Goal: Task Accomplishment & Management: Complete application form

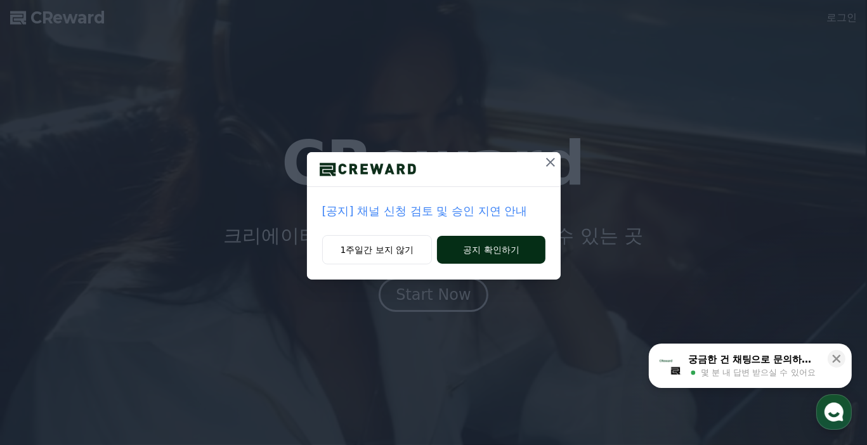
click at [492, 252] on button "공지 확인하기" at bounding box center [491, 250] width 108 height 28
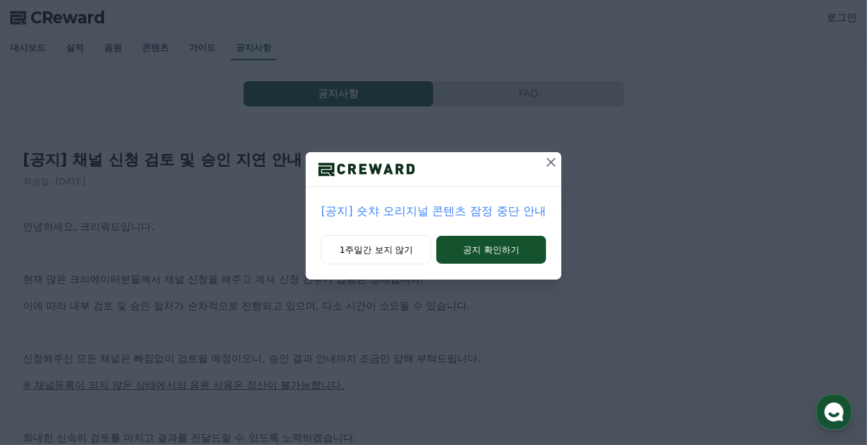
click at [556, 164] on icon at bounding box center [551, 162] width 15 height 15
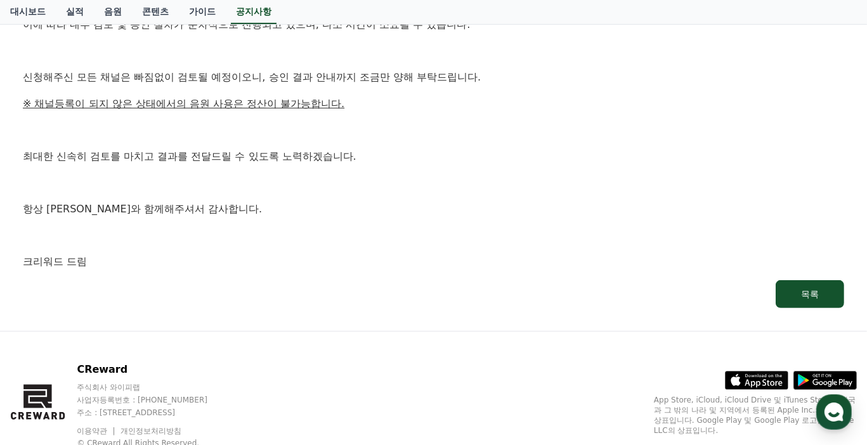
scroll to position [197, 0]
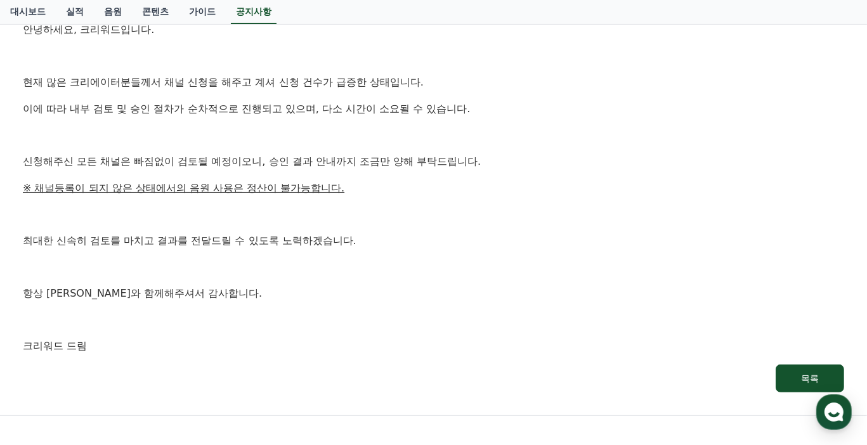
click at [406, 199] on div "안녕하세요, 크리워드입니다. 현재 많은 크리에이터분들께서 채널 신청을 해주고 계셔 신청 건수가 급증한 상태입니다. 이에 따라 내부 검토 및 승…" at bounding box center [434, 188] width 822 height 333
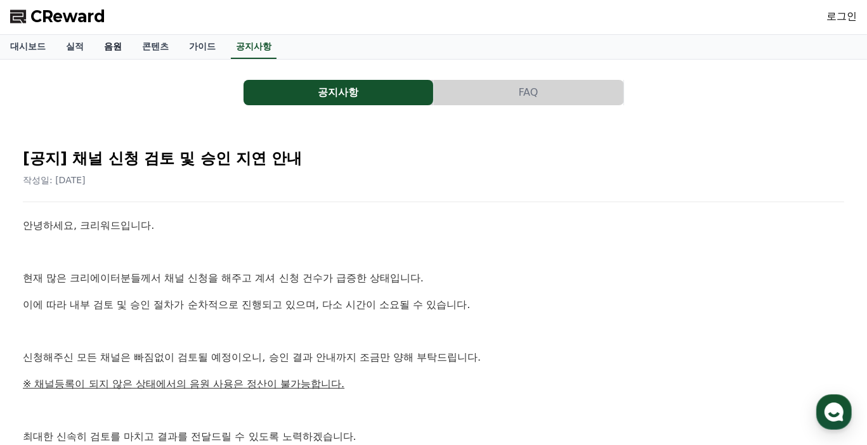
scroll to position [0, 0]
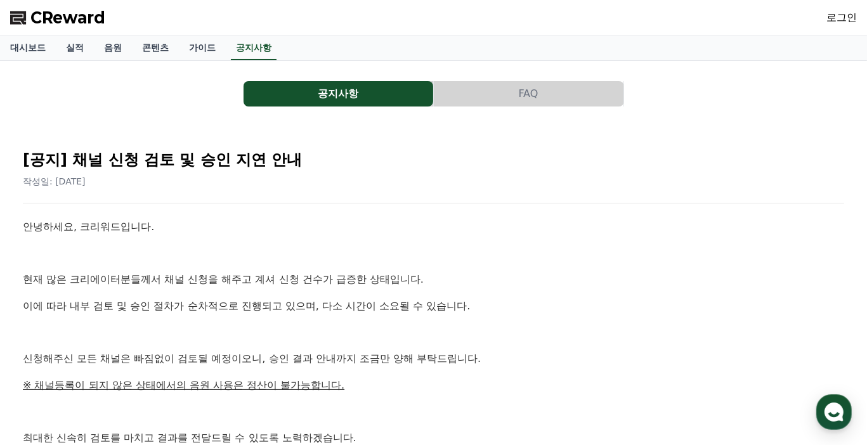
click at [838, 19] on link "로그인" at bounding box center [842, 17] width 30 height 15
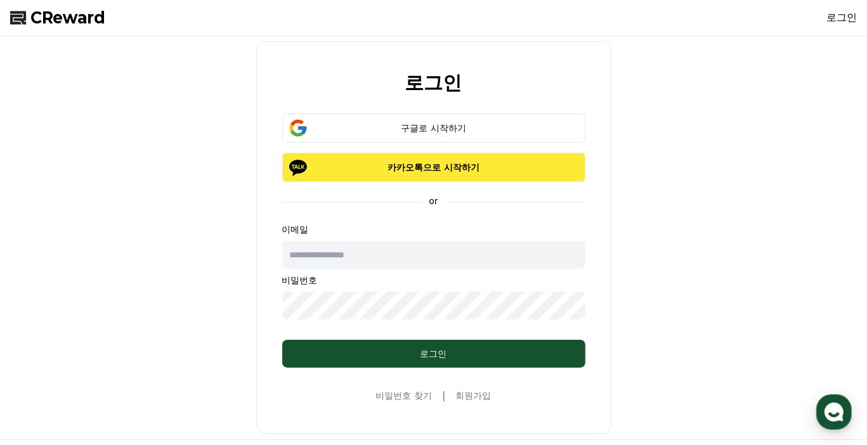
click at [425, 169] on p "카카오톡으로 시작하기" at bounding box center [434, 167] width 266 height 13
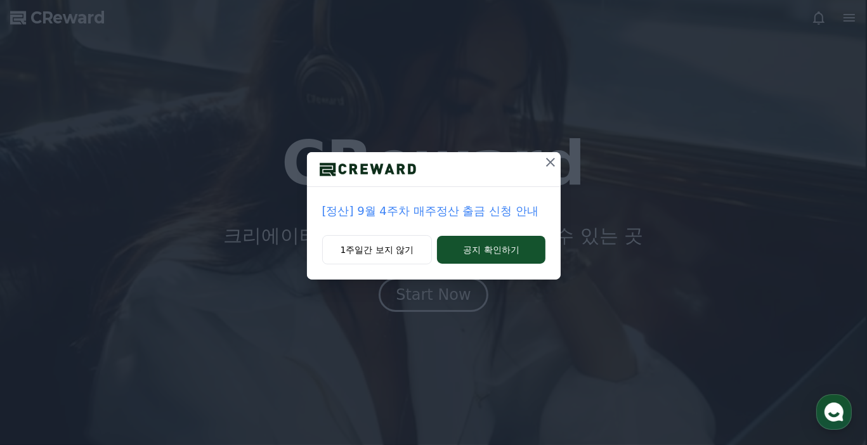
click at [548, 162] on icon at bounding box center [550, 162] width 15 height 15
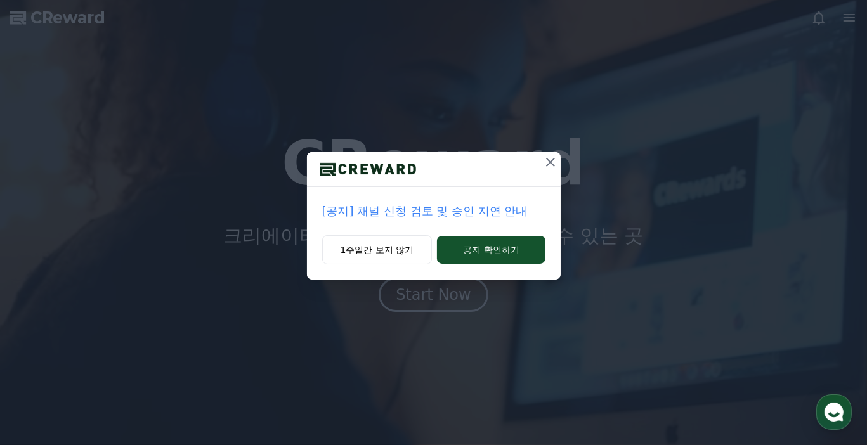
click at [551, 164] on icon at bounding box center [550, 162] width 9 height 9
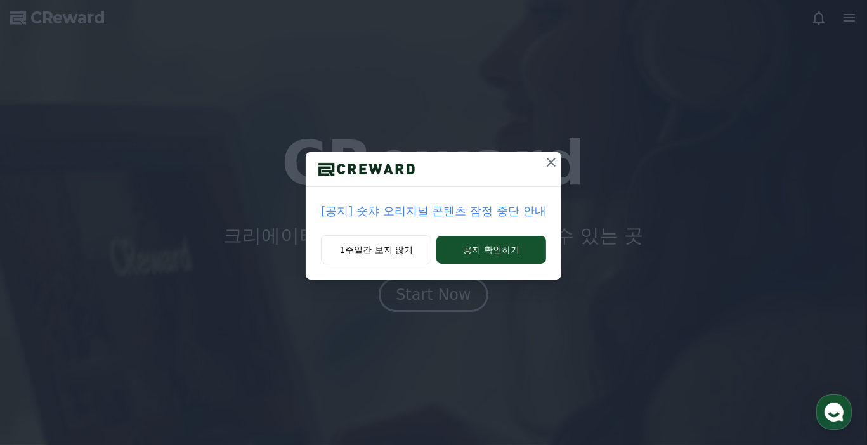
click at [551, 164] on icon at bounding box center [551, 162] width 15 height 15
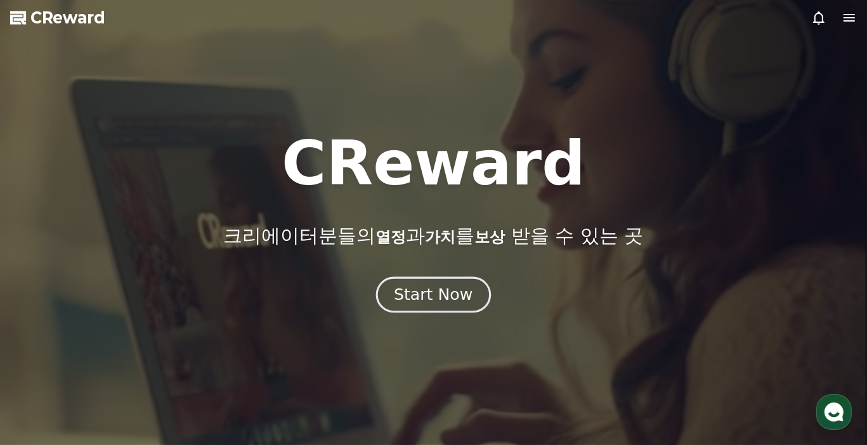
click at [438, 294] on div "Start Now" at bounding box center [433, 295] width 79 height 22
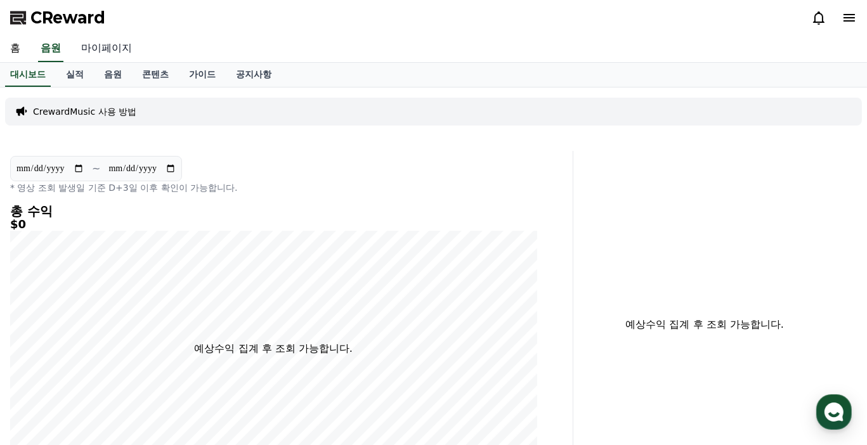
click at [100, 42] on link "마이페이지" at bounding box center [106, 49] width 71 height 27
select select "**********"
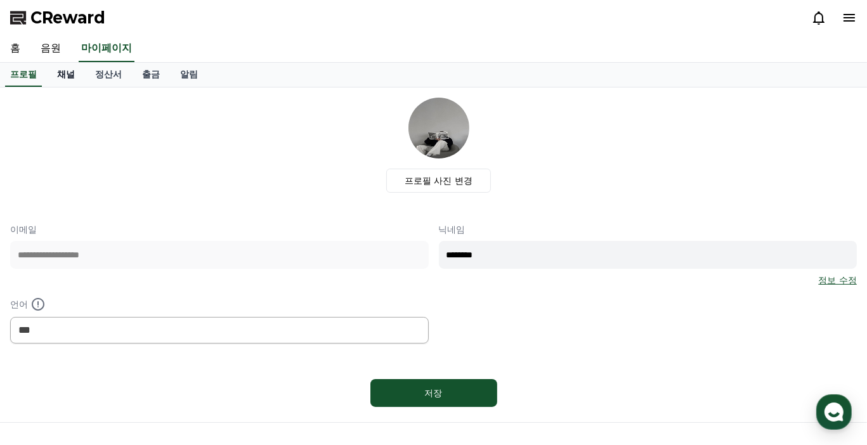
click at [56, 77] on link "채널" at bounding box center [66, 75] width 38 height 24
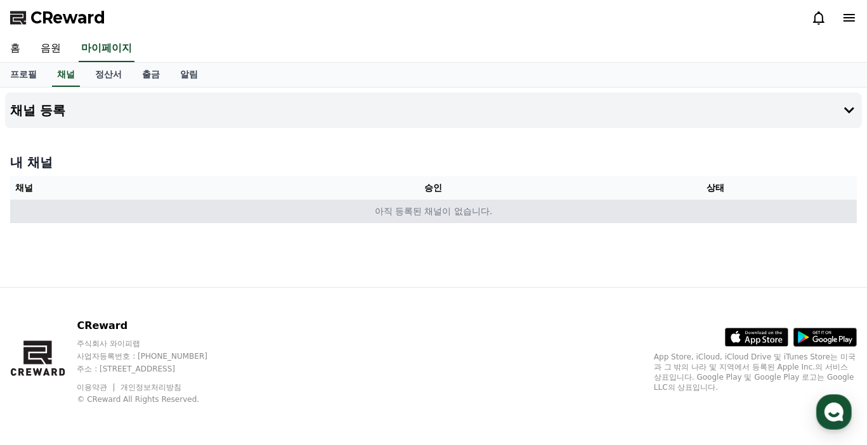
click at [438, 211] on td "아직 등록된 채널이 없습니다." at bounding box center [433, 211] width 847 height 23
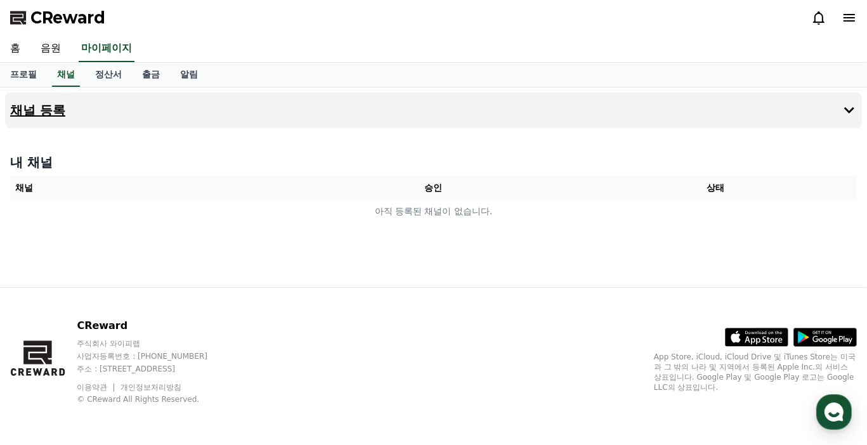
click at [41, 106] on h4 "채널 등록" at bounding box center [37, 110] width 55 height 14
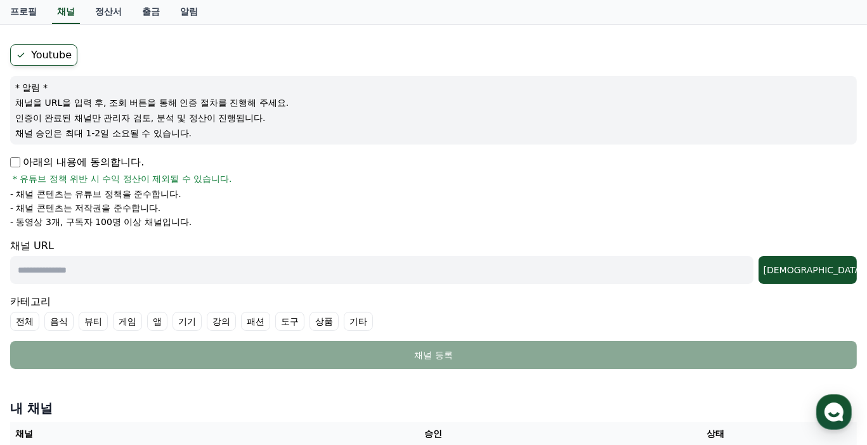
scroll to position [127, 0]
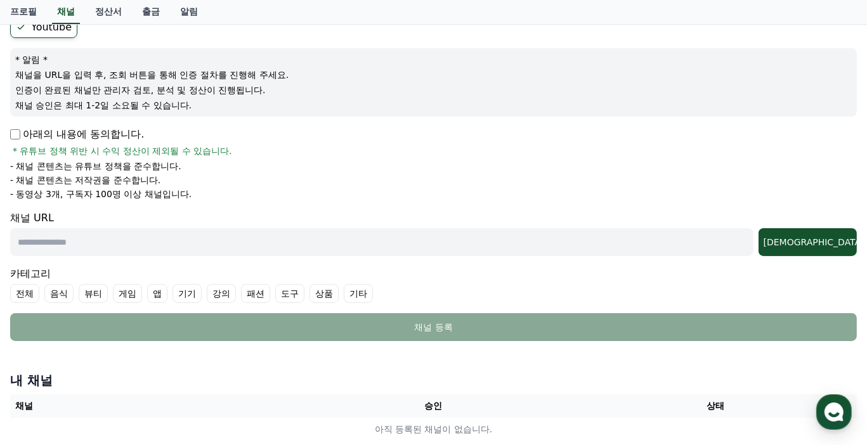
click at [79, 239] on input "text" at bounding box center [382, 242] width 744 height 28
paste input "**********"
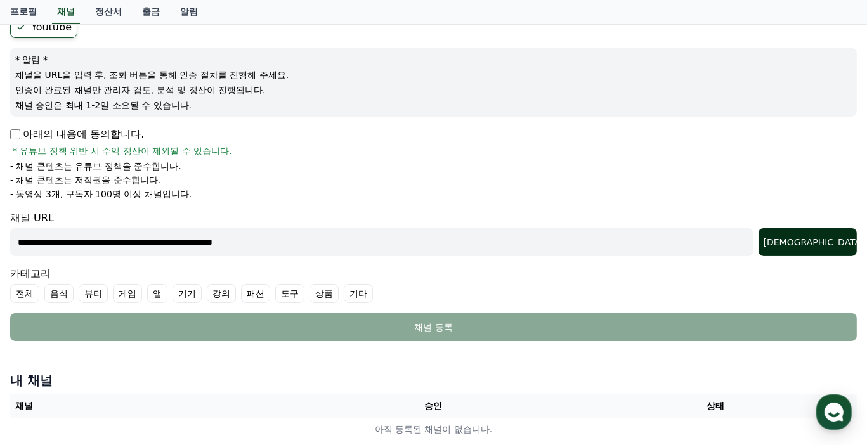
type input "**********"
click at [840, 247] on button "[DEMOGRAPHIC_DATA]" at bounding box center [808, 242] width 98 height 28
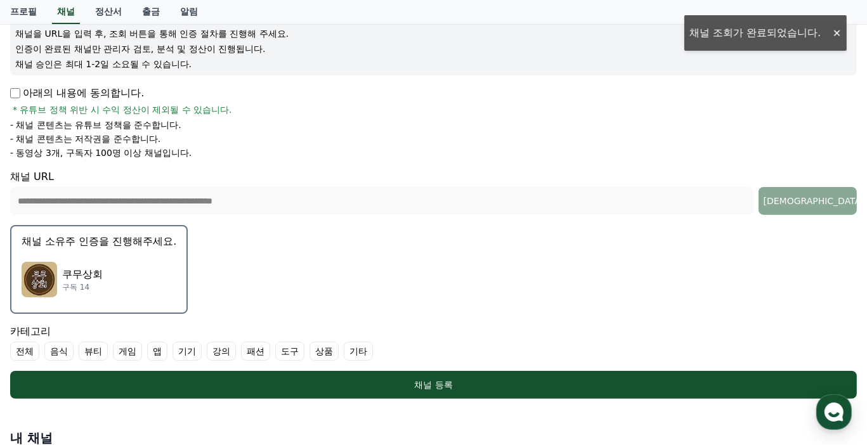
scroll to position [190, 0]
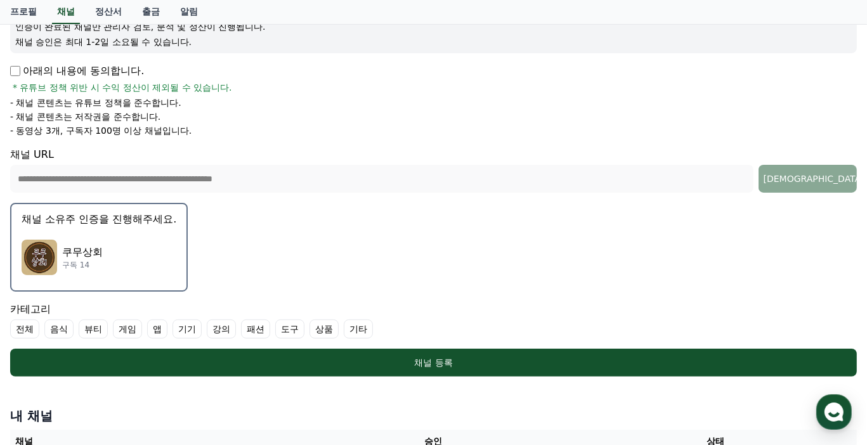
click at [81, 246] on p "쿠무상회" at bounding box center [82, 252] width 41 height 15
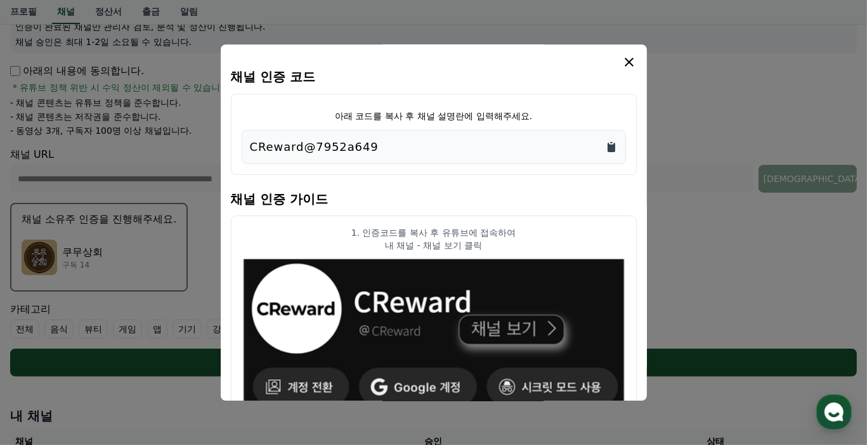
click at [614, 149] on icon "Copy to clipboard" at bounding box center [612, 148] width 8 height 10
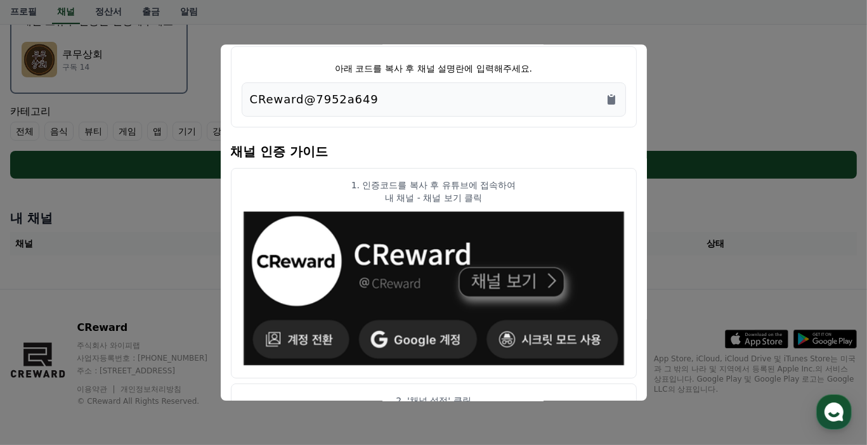
scroll to position [0, 0]
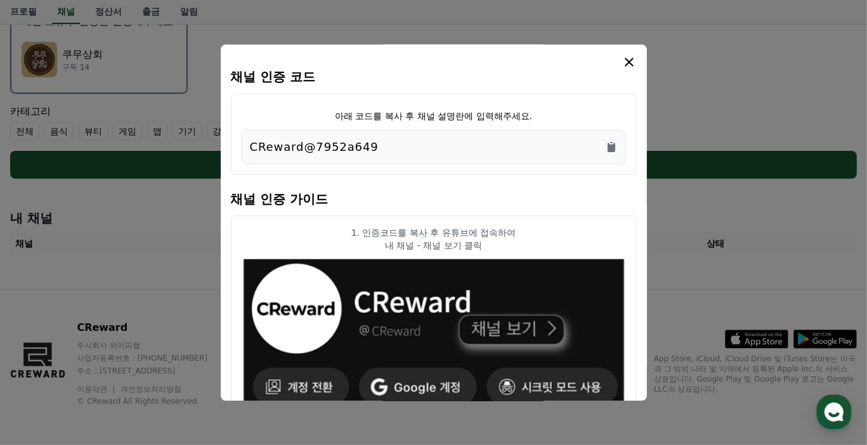
click at [629, 62] on icon "modal" at bounding box center [629, 62] width 9 height 9
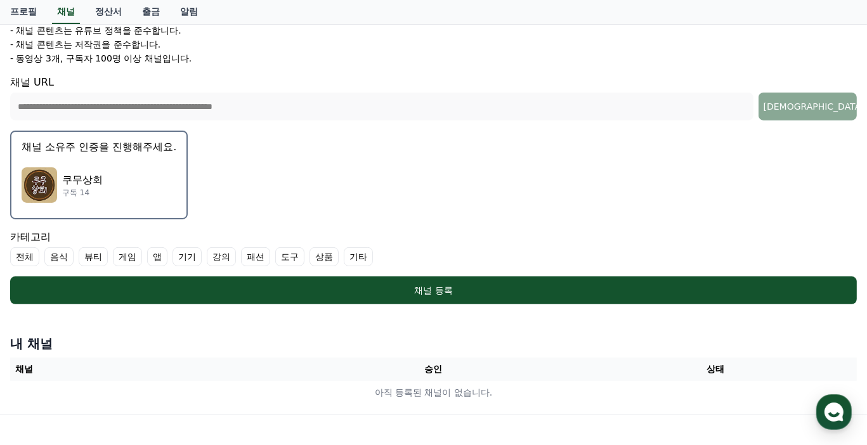
scroll to position [261, 0]
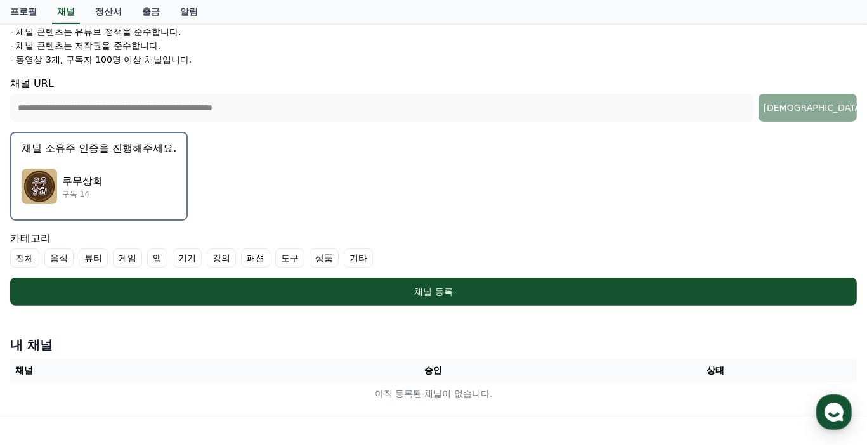
click at [91, 189] on p "구독 14" at bounding box center [82, 194] width 41 height 10
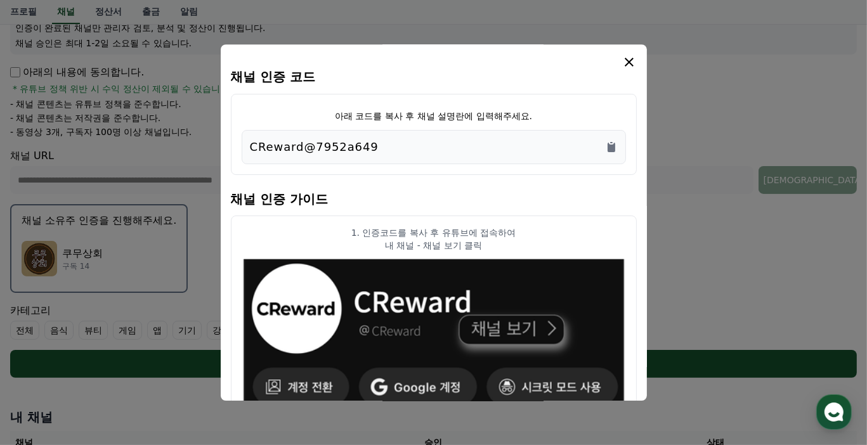
scroll to position [135, 0]
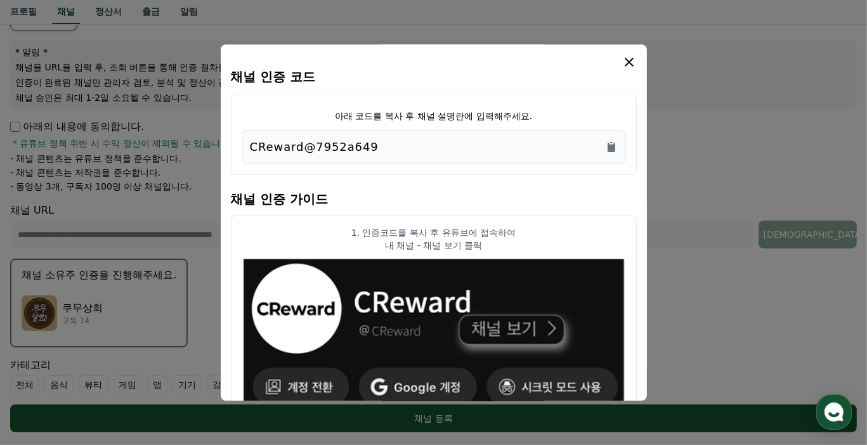
click at [631, 62] on icon "modal" at bounding box center [629, 62] width 15 height 15
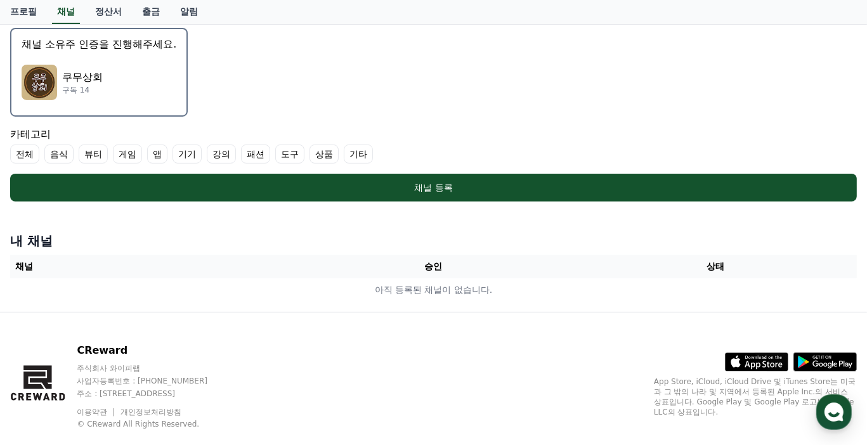
scroll to position [388, 0]
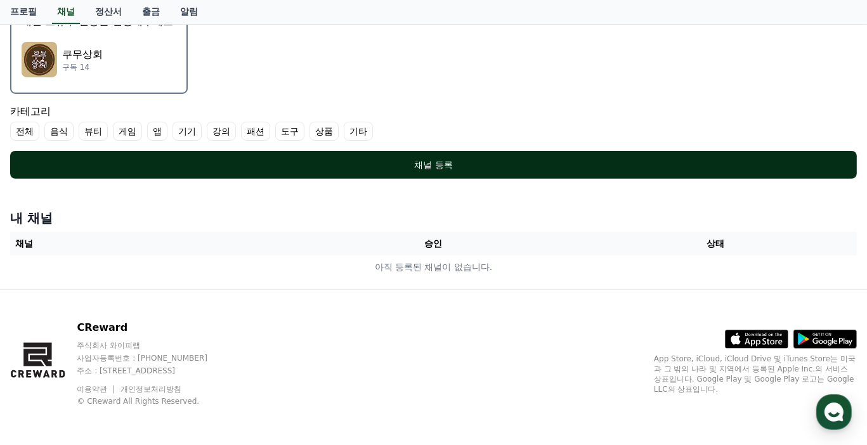
click at [433, 162] on div "채널 등록" at bounding box center [434, 165] width 796 height 13
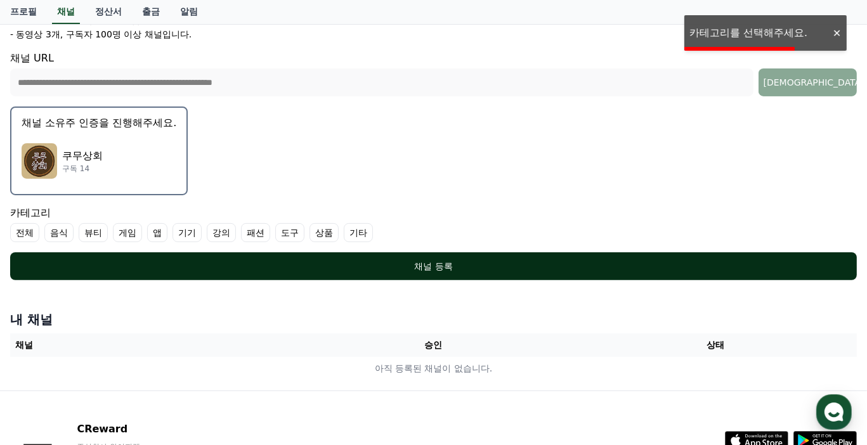
scroll to position [261, 0]
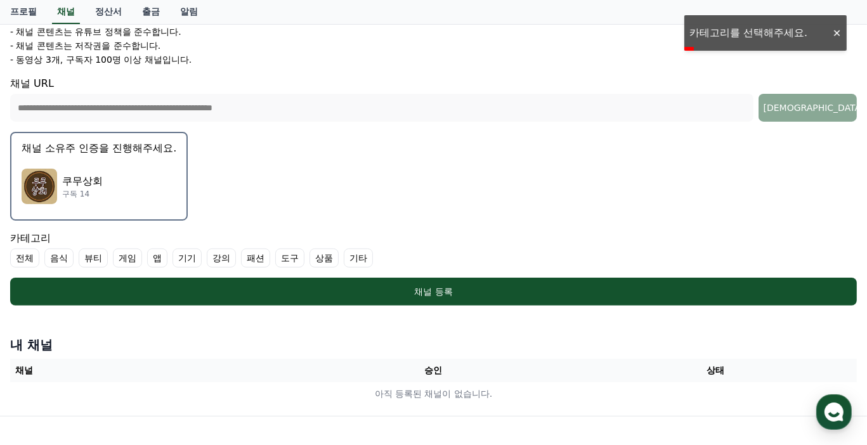
click at [327, 257] on label "상품" at bounding box center [324, 258] width 29 height 19
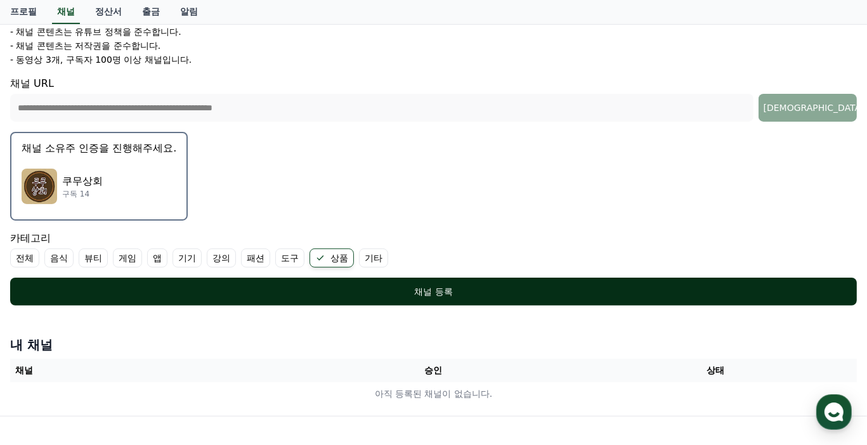
click at [419, 288] on div "채널 등록" at bounding box center [434, 292] width 796 height 13
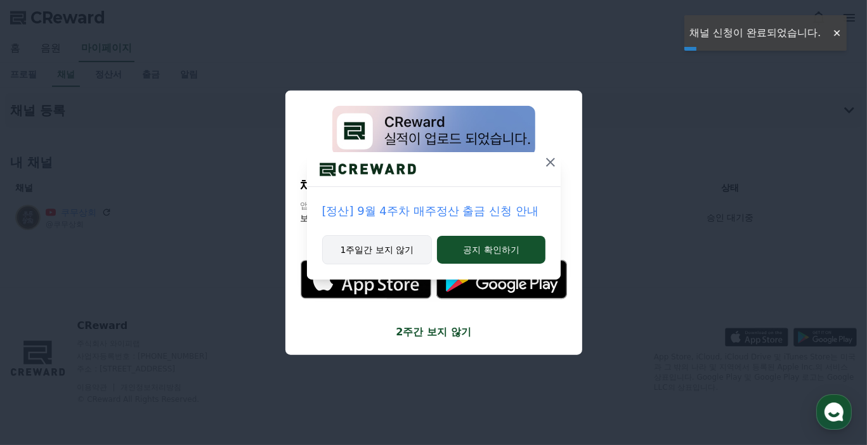
click at [381, 250] on button "1주일간 보지 않기" at bounding box center [377, 249] width 110 height 29
click at [390, 254] on button "1주일간 보지 않기" at bounding box center [377, 249] width 110 height 29
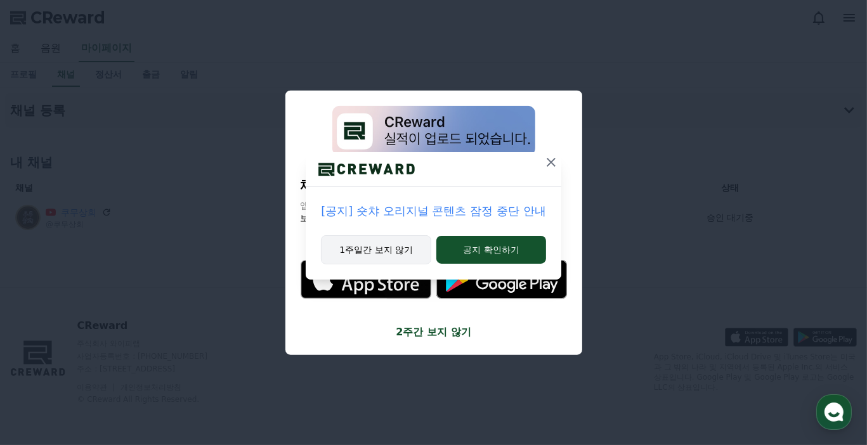
click at [395, 251] on button "1주일간 보지 않기" at bounding box center [376, 249] width 110 height 29
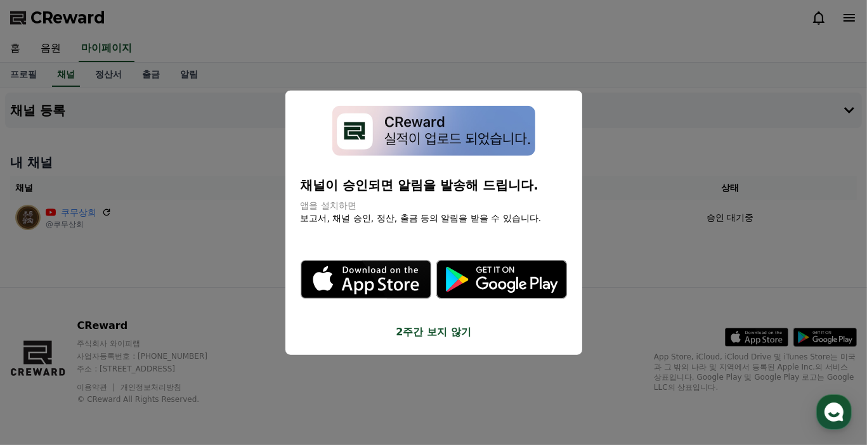
click at [431, 329] on button "2주간 보지 않기" at bounding box center [434, 331] width 266 height 15
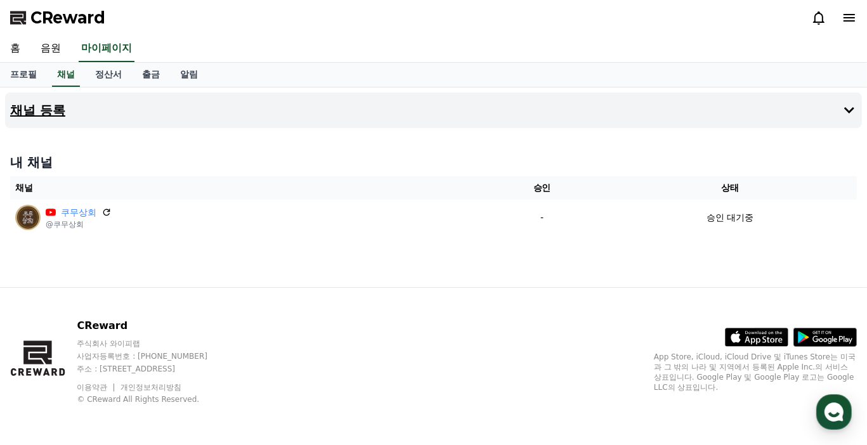
click at [58, 115] on h4 "채널 등록" at bounding box center [37, 110] width 55 height 14
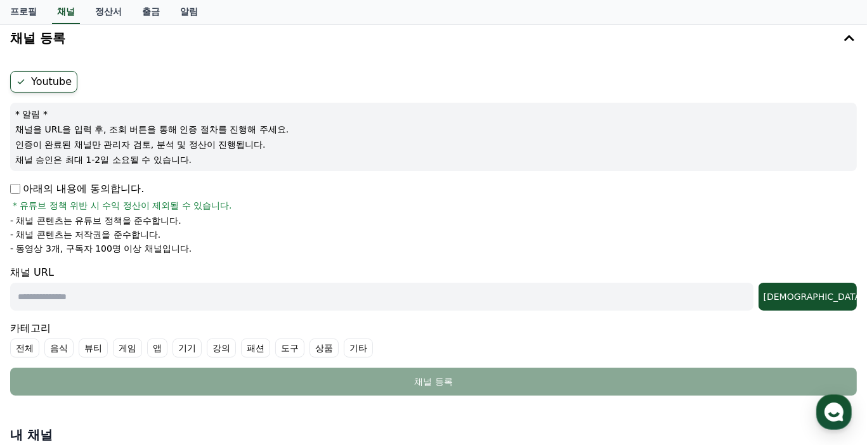
scroll to position [127, 0]
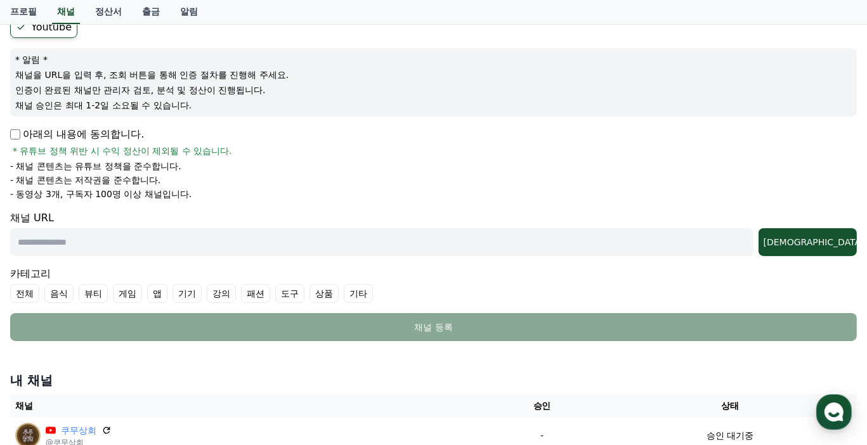
click at [170, 234] on input "text" at bounding box center [382, 242] width 744 height 28
paste input "**********"
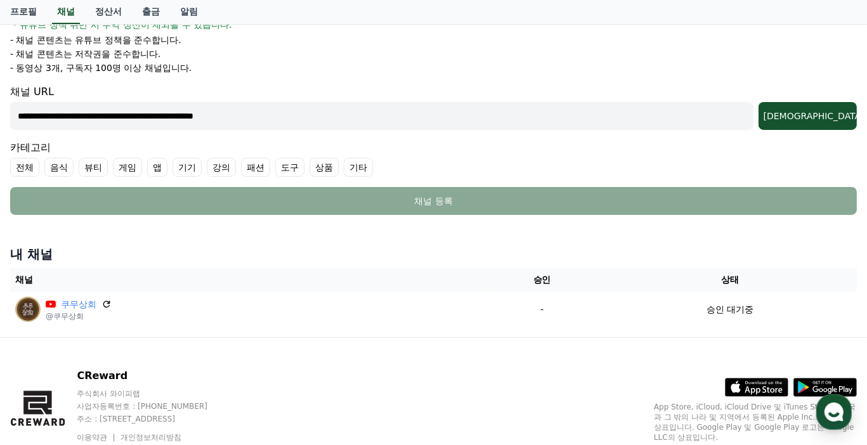
scroll to position [254, 0]
type input "**********"
click at [359, 168] on label "기타" at bounding box center [358, 166] width 29 height 19
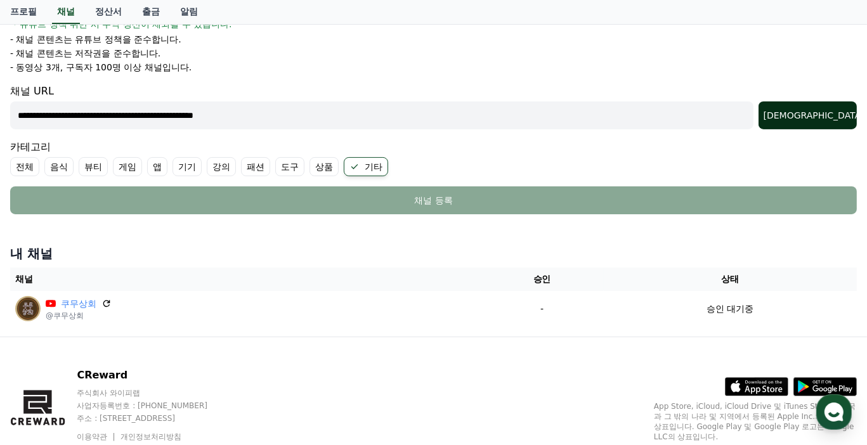
click at [827, 112] on div "[DEMOGRAPHIC_DATA]" at bounding box center [808, 115] width 88 height 13
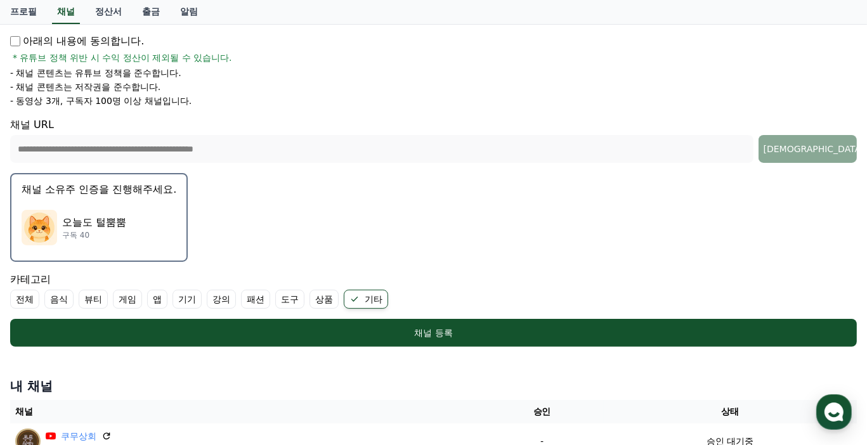
scroll to position [190, 0]
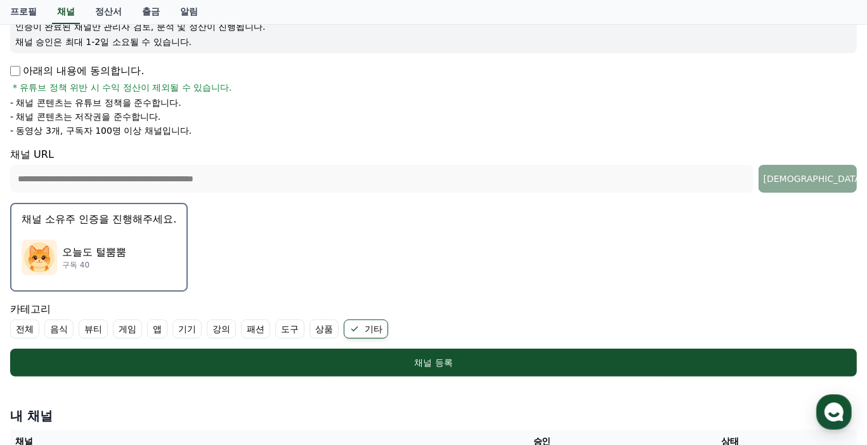
click at [135, 252] on div "오늘도 털뿜뿜 구독 40" at bounding box center [99, 257] width 155 height 51
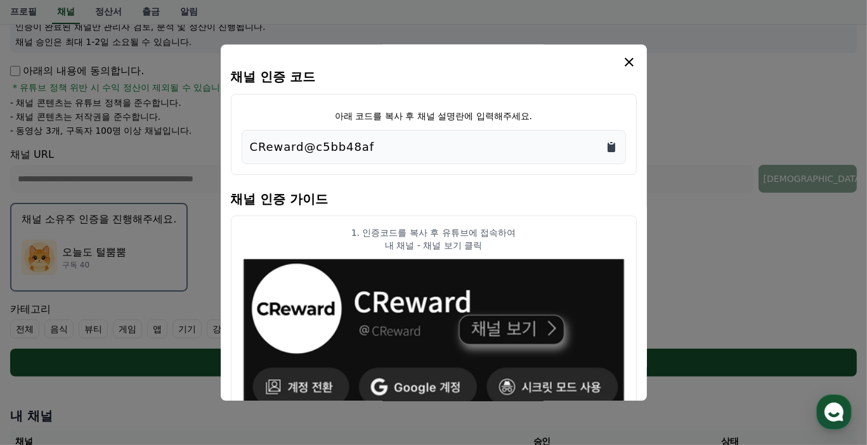
click at [611, 146] on icon "Copy to clipboard" at bounding box center [612, 148] width 8 height 10
click at [624, 61] on icon "modal" at bounding box center [629, 62] width 15 height 15
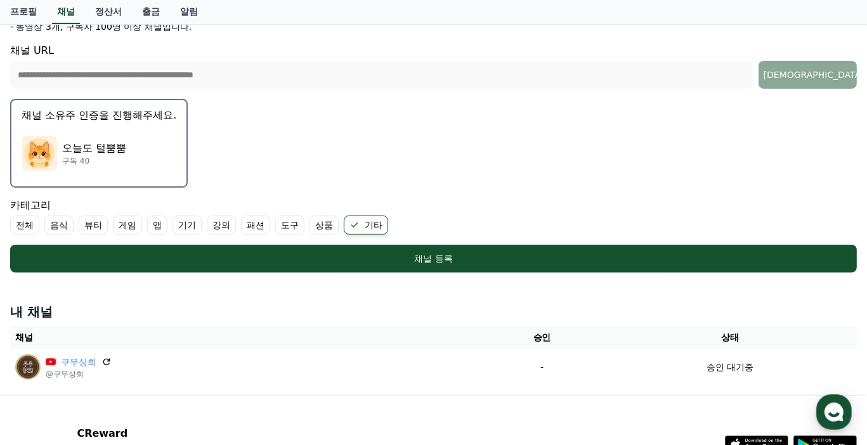
scroll to position [317, 0]
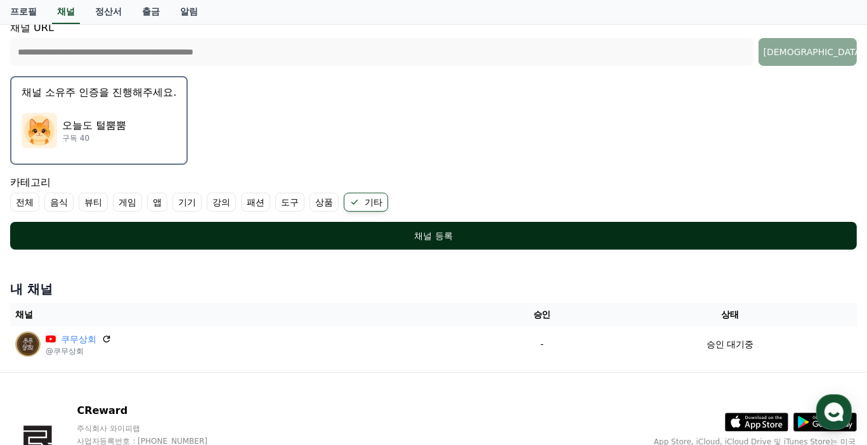
click at [450, 239] on div "채널 등록" at bounding box center [434, 236] width 796 height 13
